Goal: Task Accomplishment & Management: Use online tool/utility

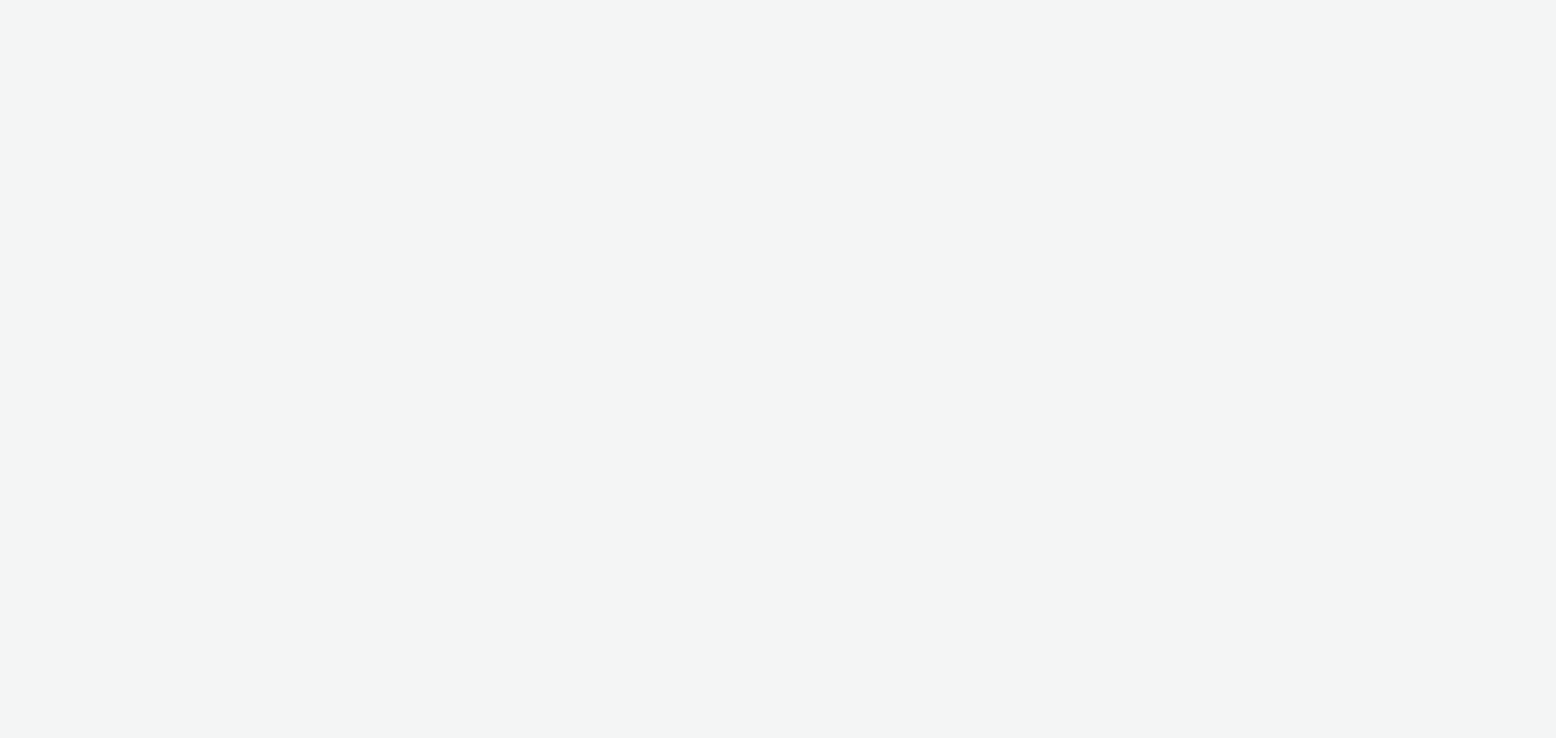
select select "76ad0396-c468-4d1d-af63-4d32e1bf98e8"
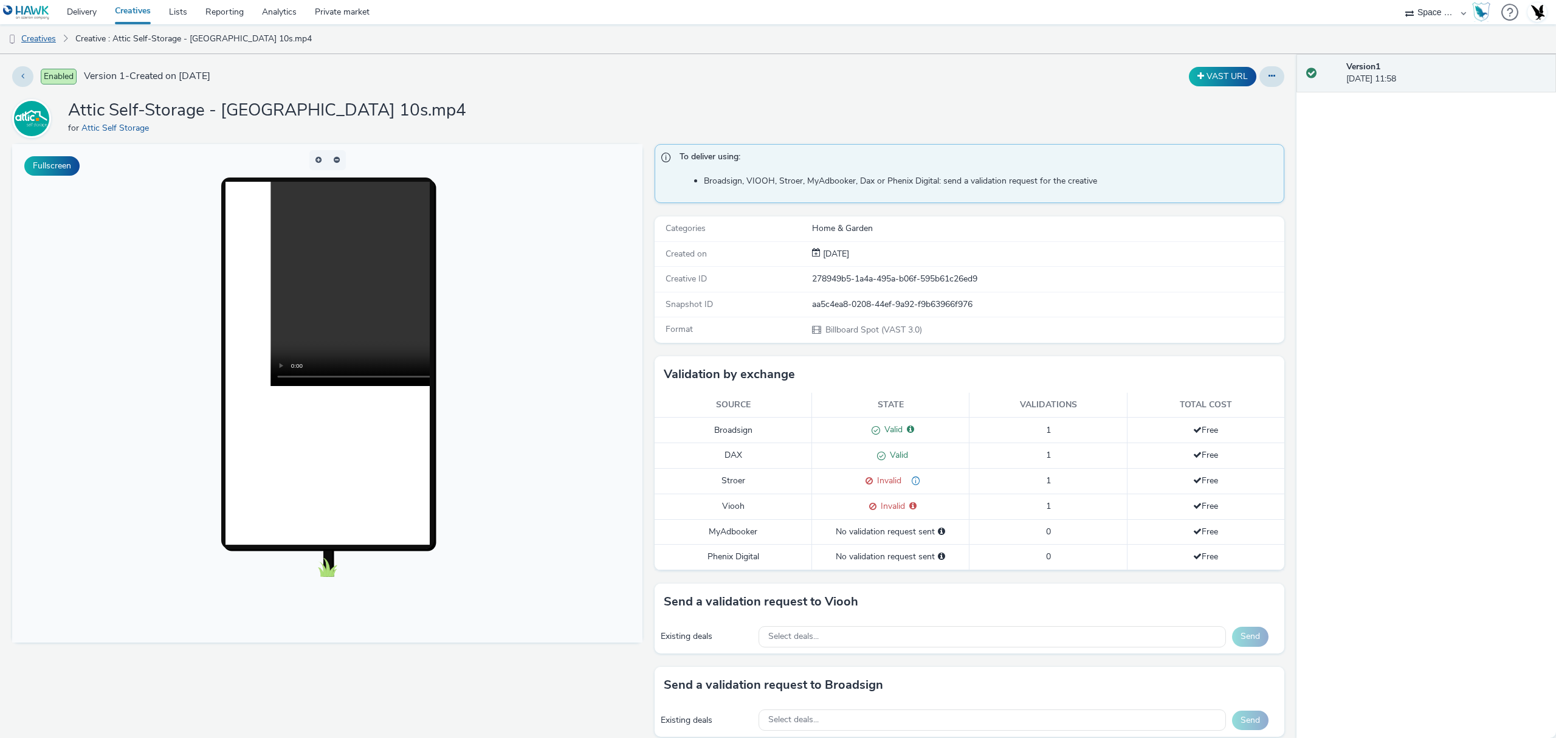
click at [37, 34] on link "Creatives" at bounding box center [31, 38] width 62 height 29
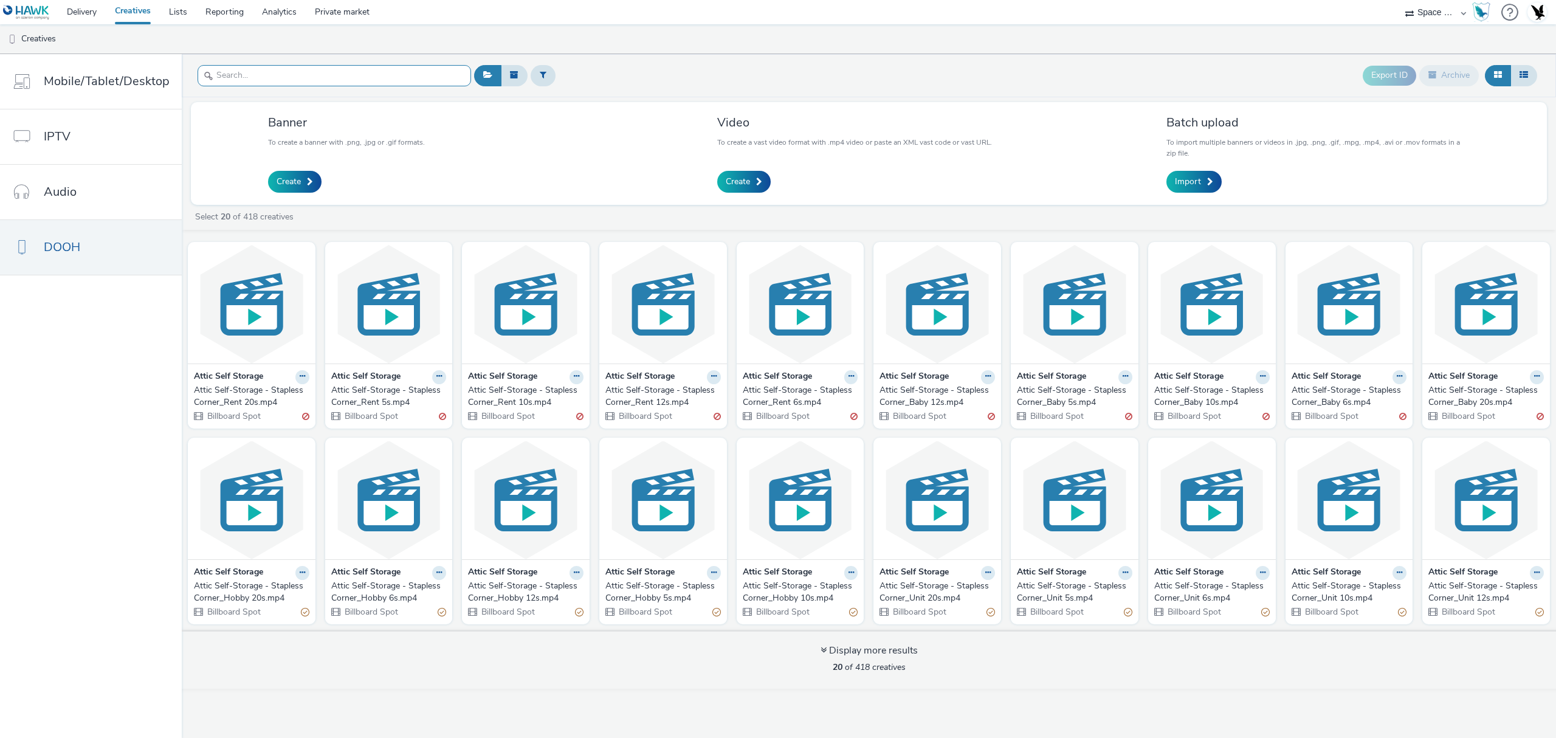
click at [346, 73] on input "text" at bounding box center [335, 75] width 274 height 21
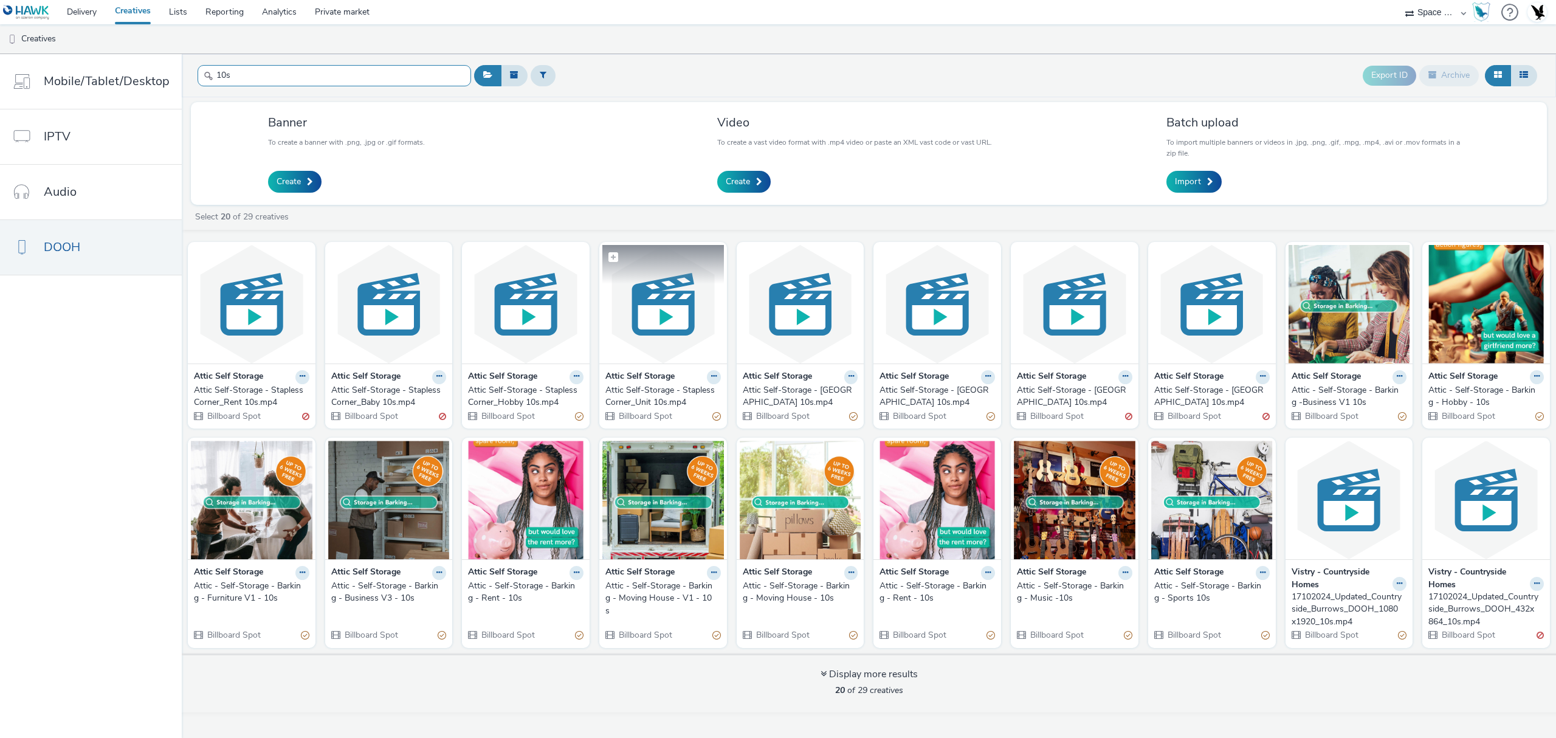
type input "10s"
click at [691, 345] on img at bounding box center [663, 304] width 122 height 119
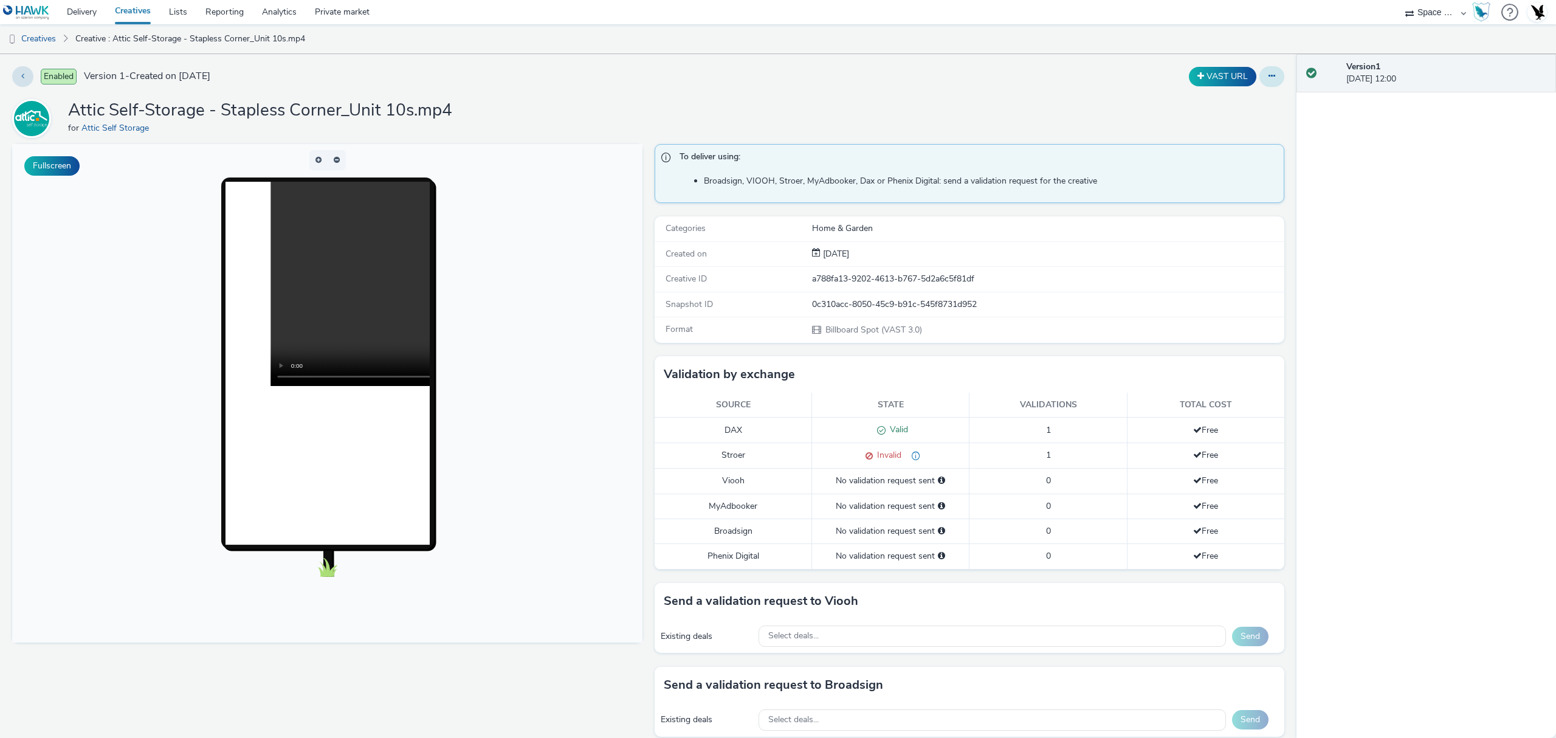
click at [1269, 74] on icon at bounding box center [1272, 76] width 7 height 9
click at [1243, 102] on link "Edit" at bounding box center [1238, 101] width 91 height 24
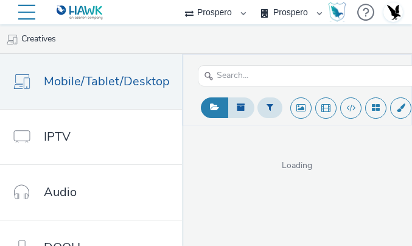
select select "47c37c18-910e-43a3-bb91-a2beb2847406"
select select "b1b940d3-d05b-48b5-821e-f328c33b988b"
